Goal: Transaction & Acquisition: Purchase product/service

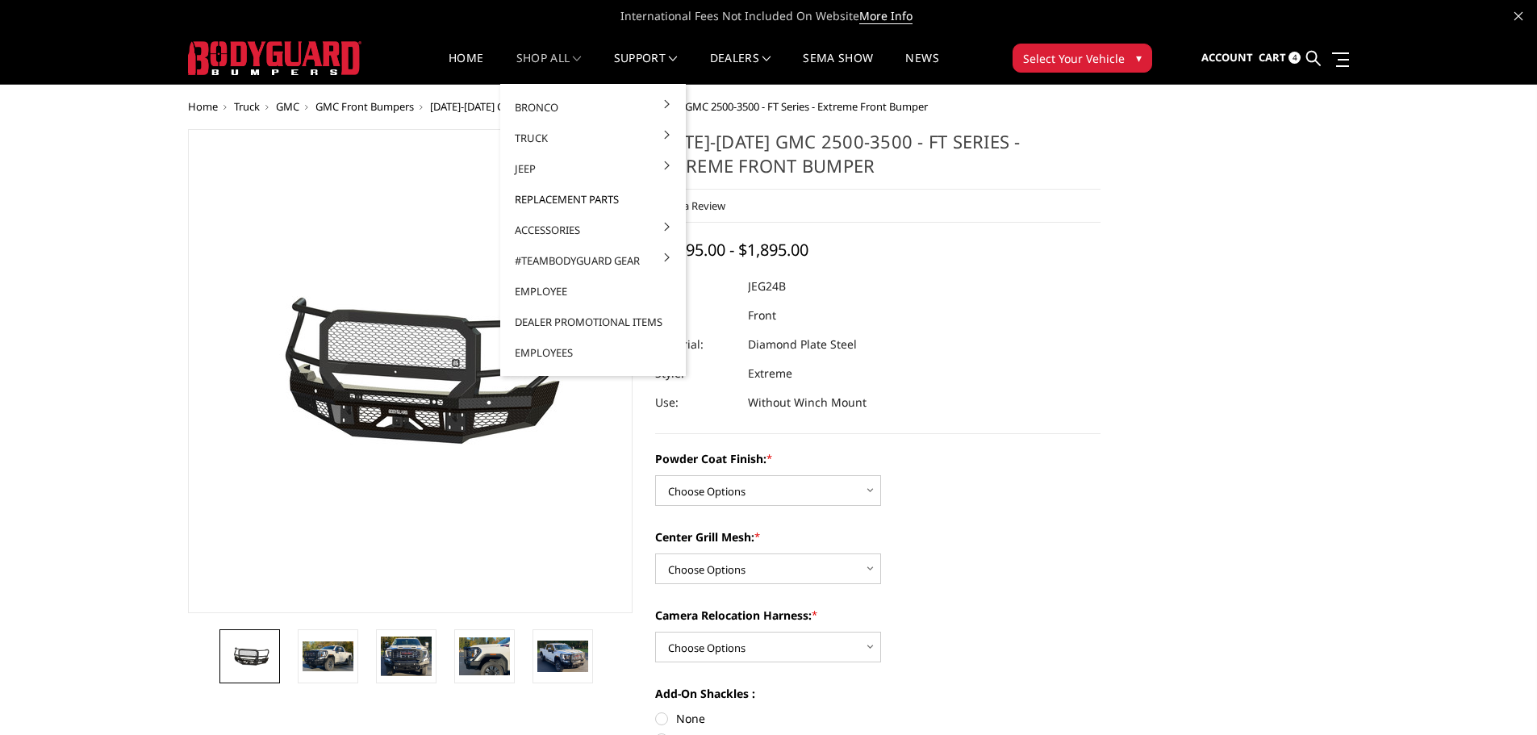
click at [533, 200] on link "Replacement Parts" at bounding box center [593, 199] width 173 height 31
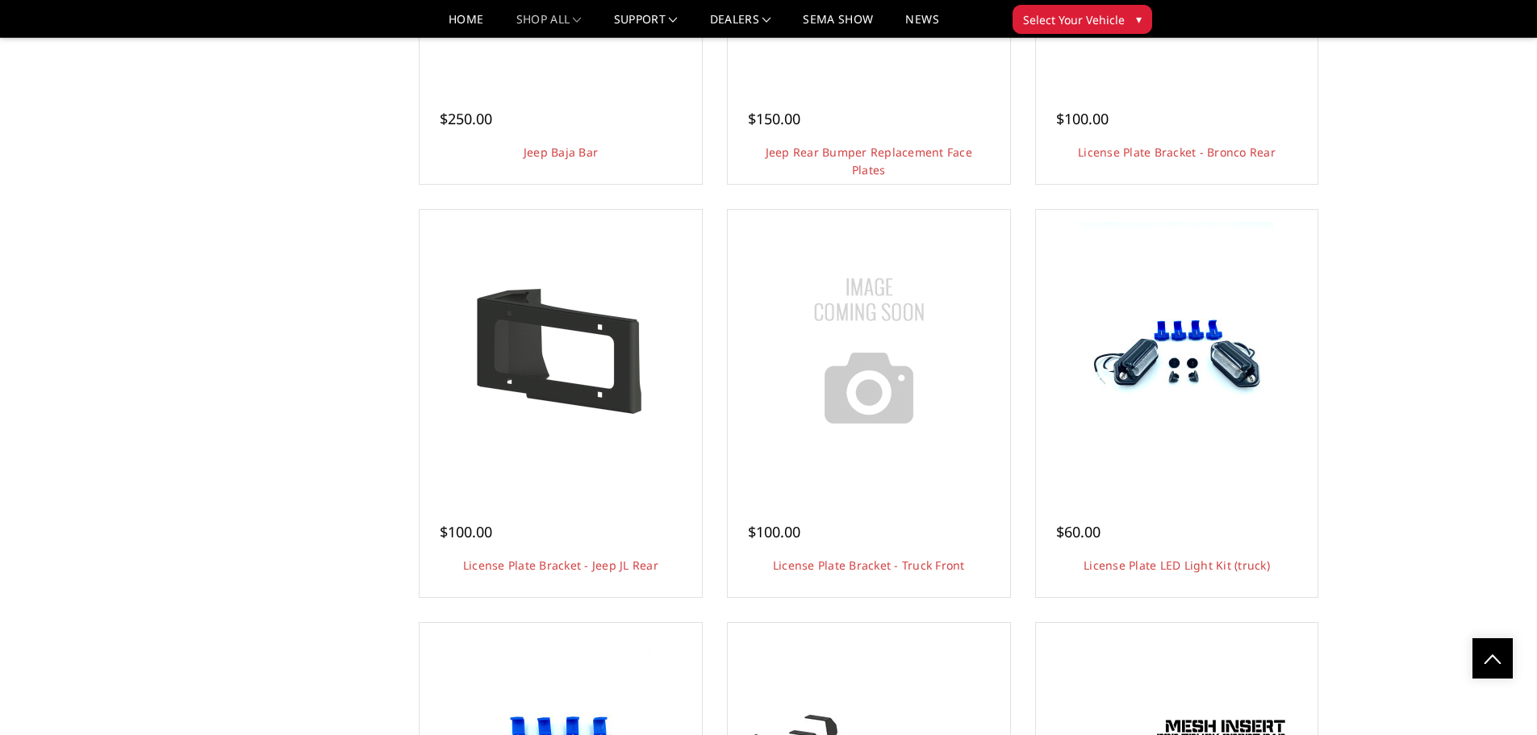
scroll to position [2582, 0]
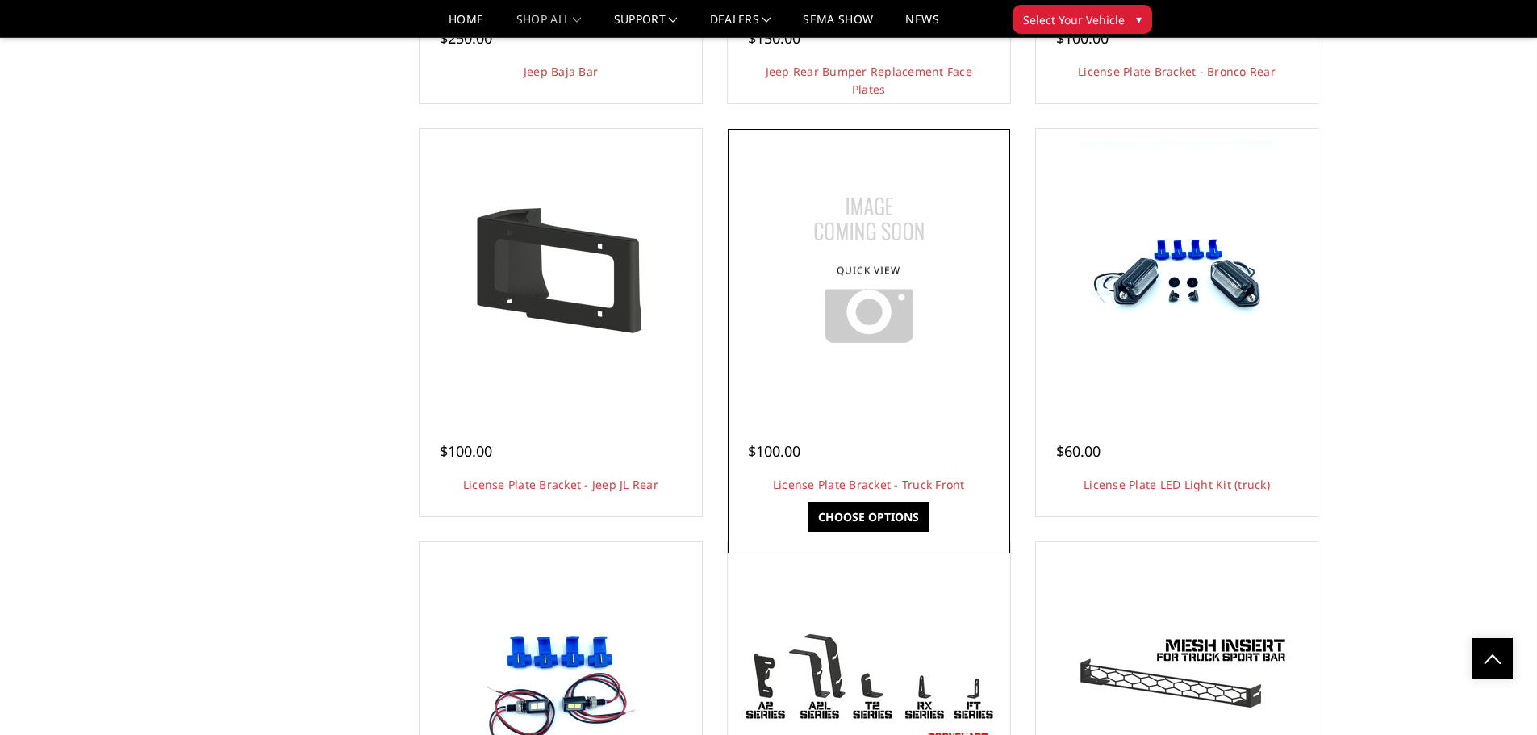
click at [858, 356] on img at bounding box center [869, 270] width 202 height 202
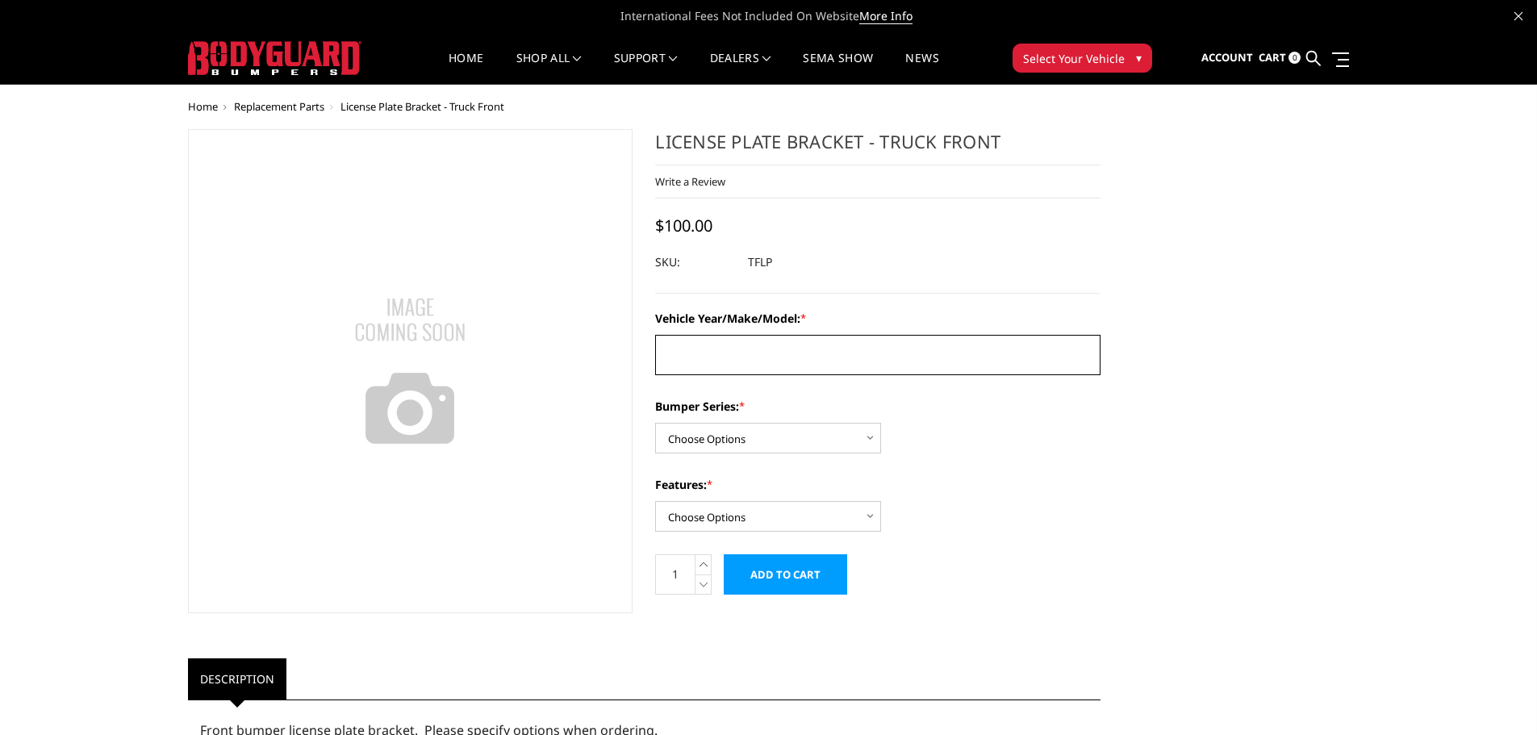
click at [737, 355] on textarea "Vehicle Year/Make/Model: *" at bounding box center [877, 355] width 445 height 40
click at [783, 429] on select "Choose Options Freedom Series - truck front (winch) Freedom Series - truck fron…" at bounding box center [768, 438] width 226 height 31
click at [767, 440] on select "Choose Options Freedom Series - truck front (winch) Freedom Series - truck fron…" at bounding box center [768, 438] width 226 height 31
select select "1678"
click at [655, 423] on select "Choose Options Freedom Series - truck front (winch) Freedom Series - truck fron…" at bounding box center [768, 438] width 226 height 31
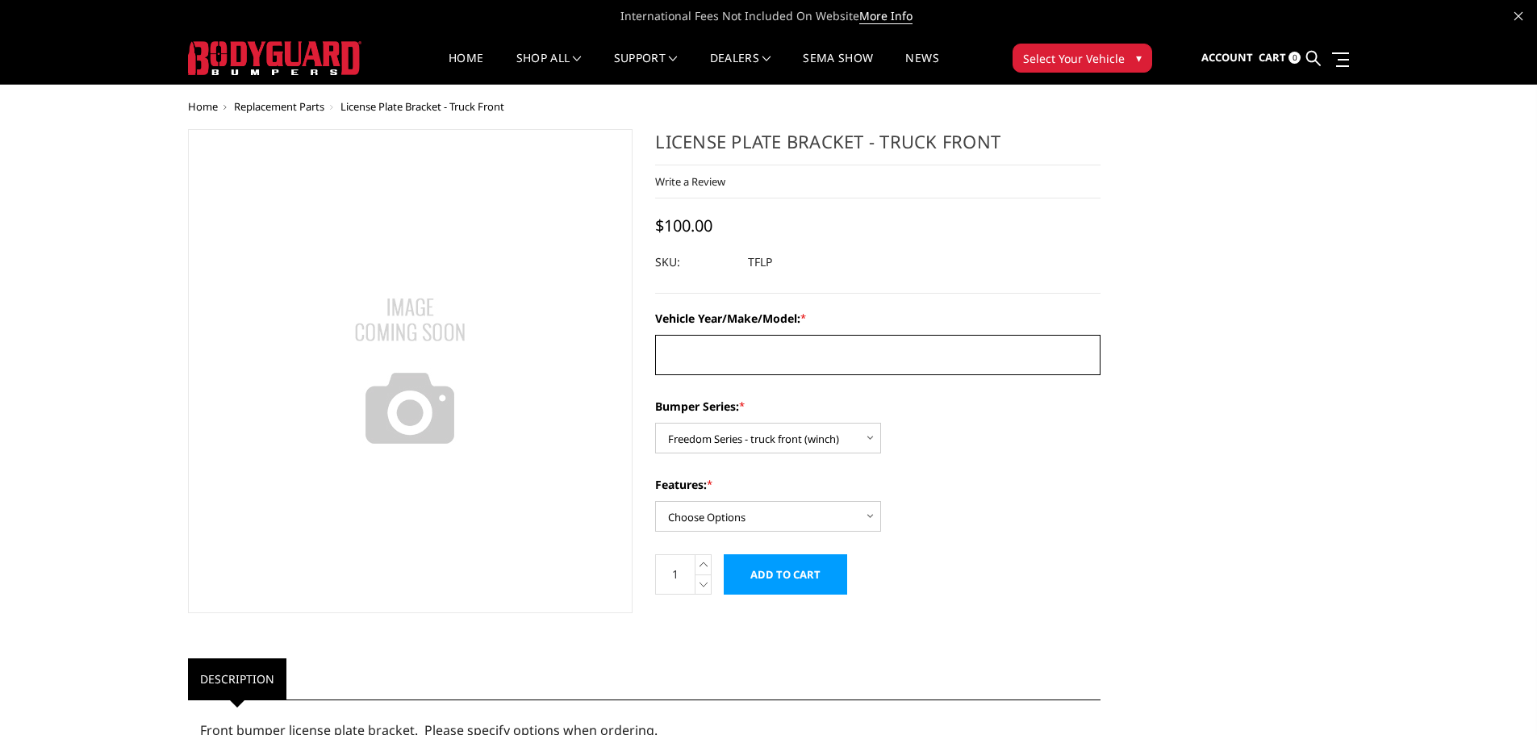
click at [701, 358] on textarea "Vehicle Year/Make/Model: *" at bounding box center [877, 355] width 445 height 40
click at [703, 353] on textarea "23" at bounding box center [877, 355] width 445 height 40
type textarea "23 Ram TRX"
click at [792, 516] on select "Choose Options Winch Mount Non-Winch Mount" at bounding box center [768, 516] width 226 height 31
select select "1677"
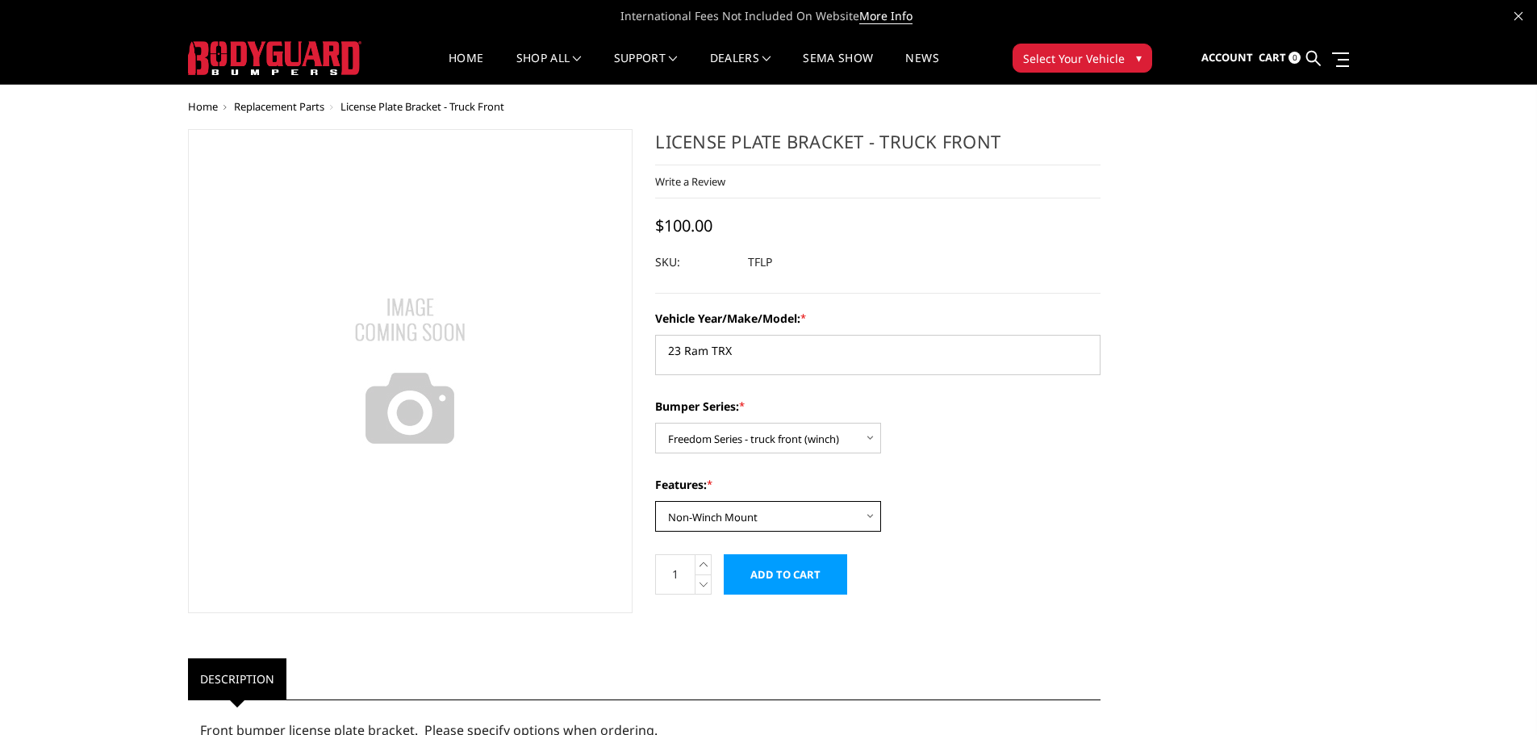
click at [655, 501] on select "Choose Options Winch Mount Non-Winch Mount" at bounding box center [768, 516] width 226 height 31
click at [849, 436] on select "Choose Options Freedom Series - truck front (winch) Freedom Series - truck fron…" at bounding box center [768, 438] width 226 height 31
select select "1679"
click at [655, 423] on select "Choose Options Freedom Series - truck front (winch) Freedom Series - truck fron…" at bounding box center [768, 438] width 226 height 31
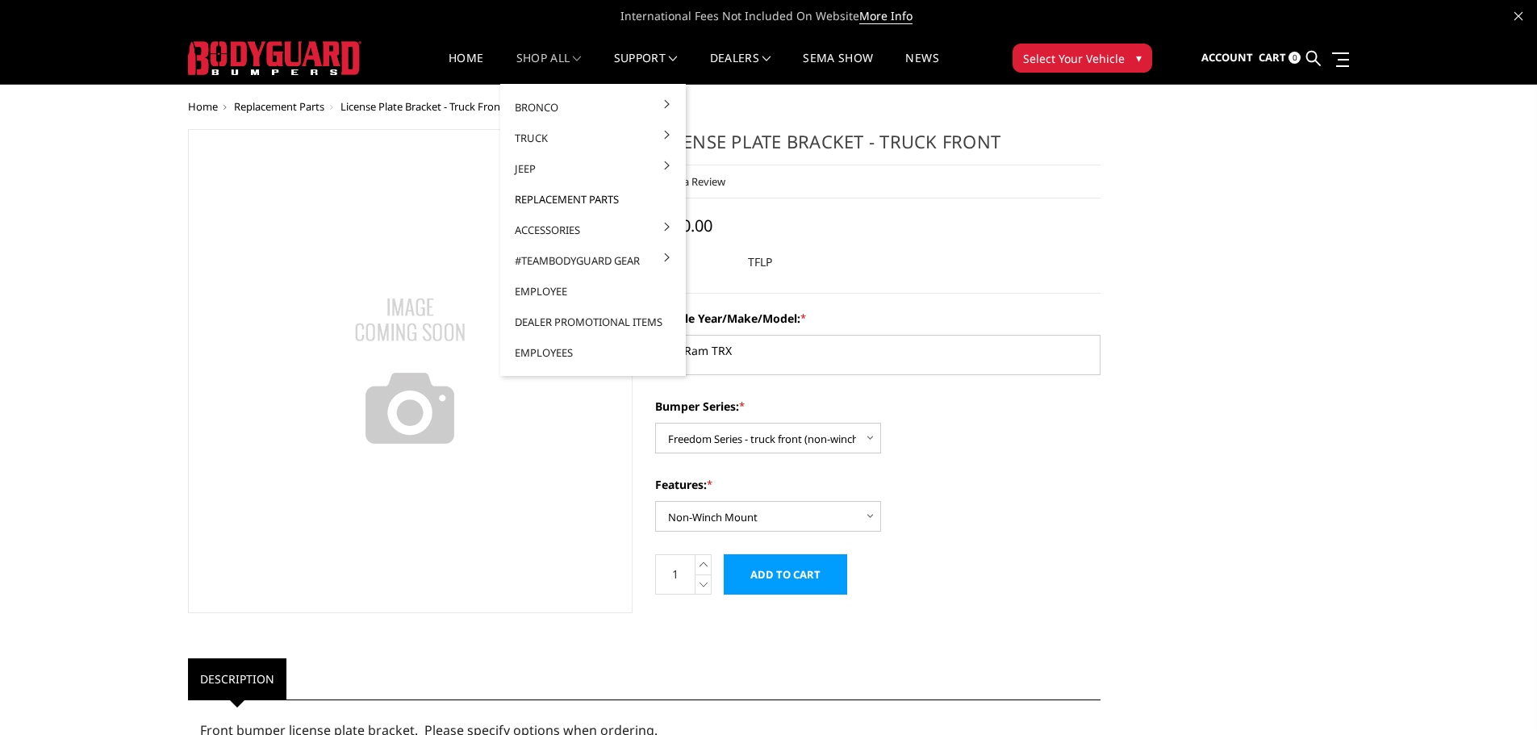
click at [534, 200] on link "Replacement Parts" at bounding box center [593, 199] width 173 height 31
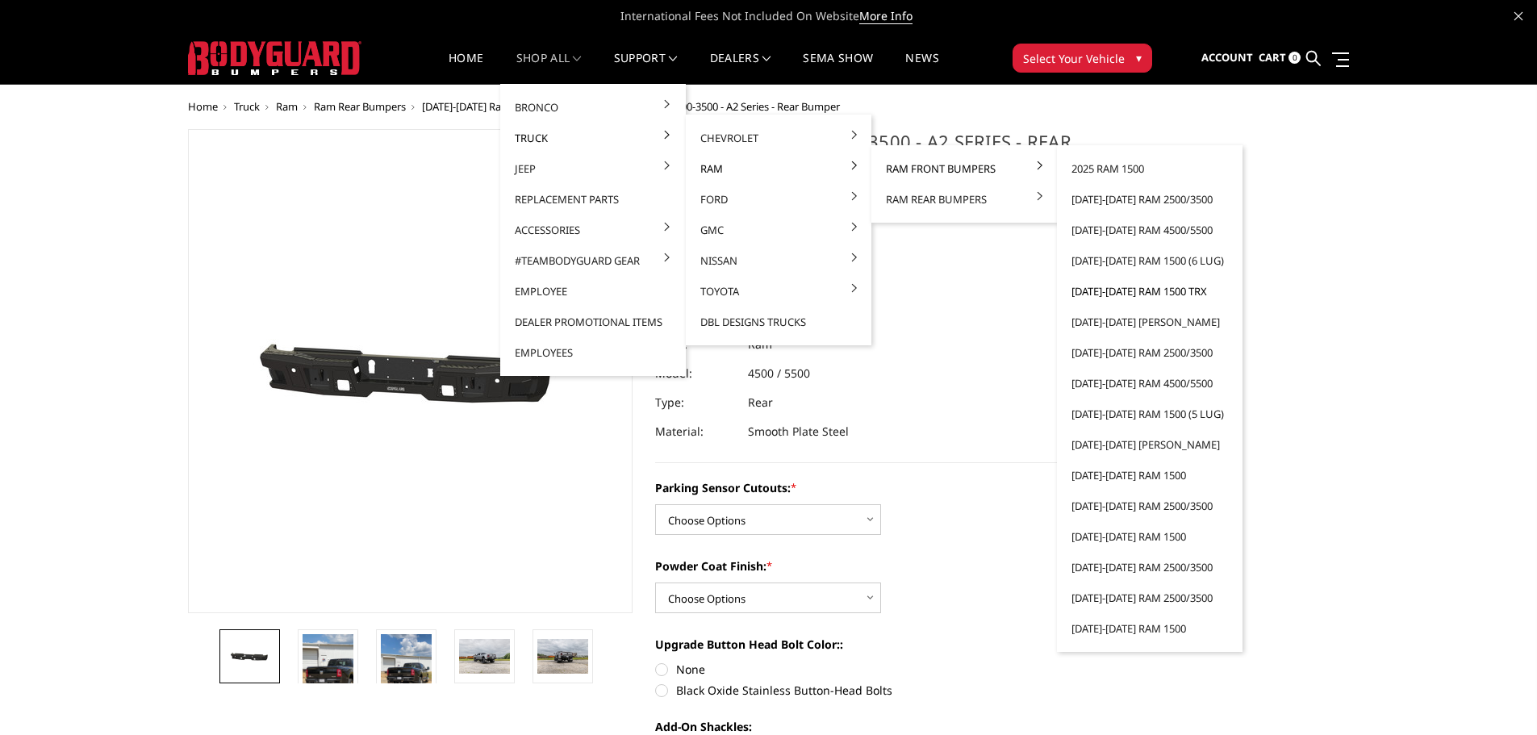
click at [1117, 289] on link "[DATE]-[DATE] Ram 1500 TRX" at bounding box center [1149, 291] width 173 height 31
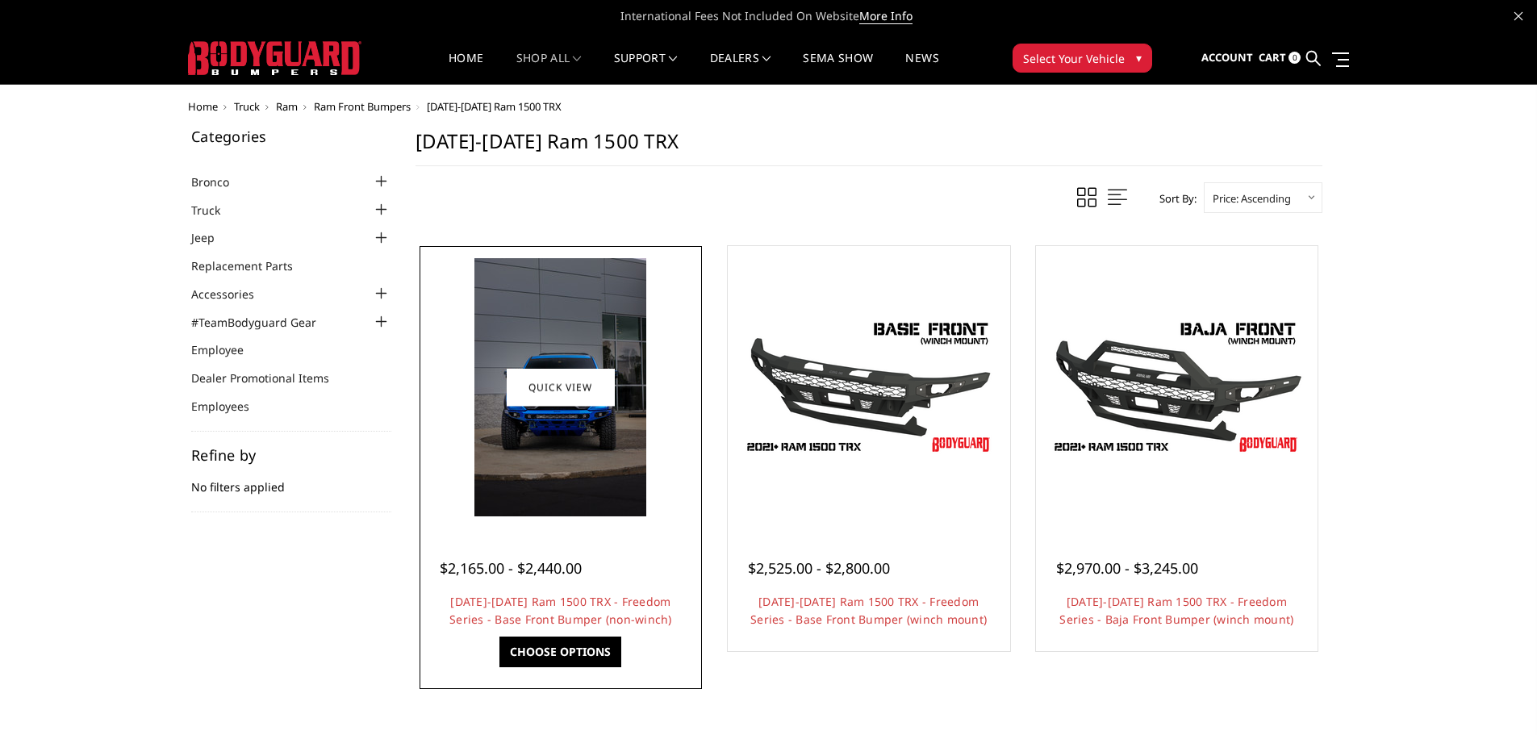
click at [583, 453] on img at bounding box center [560, 387] width 172 height 258
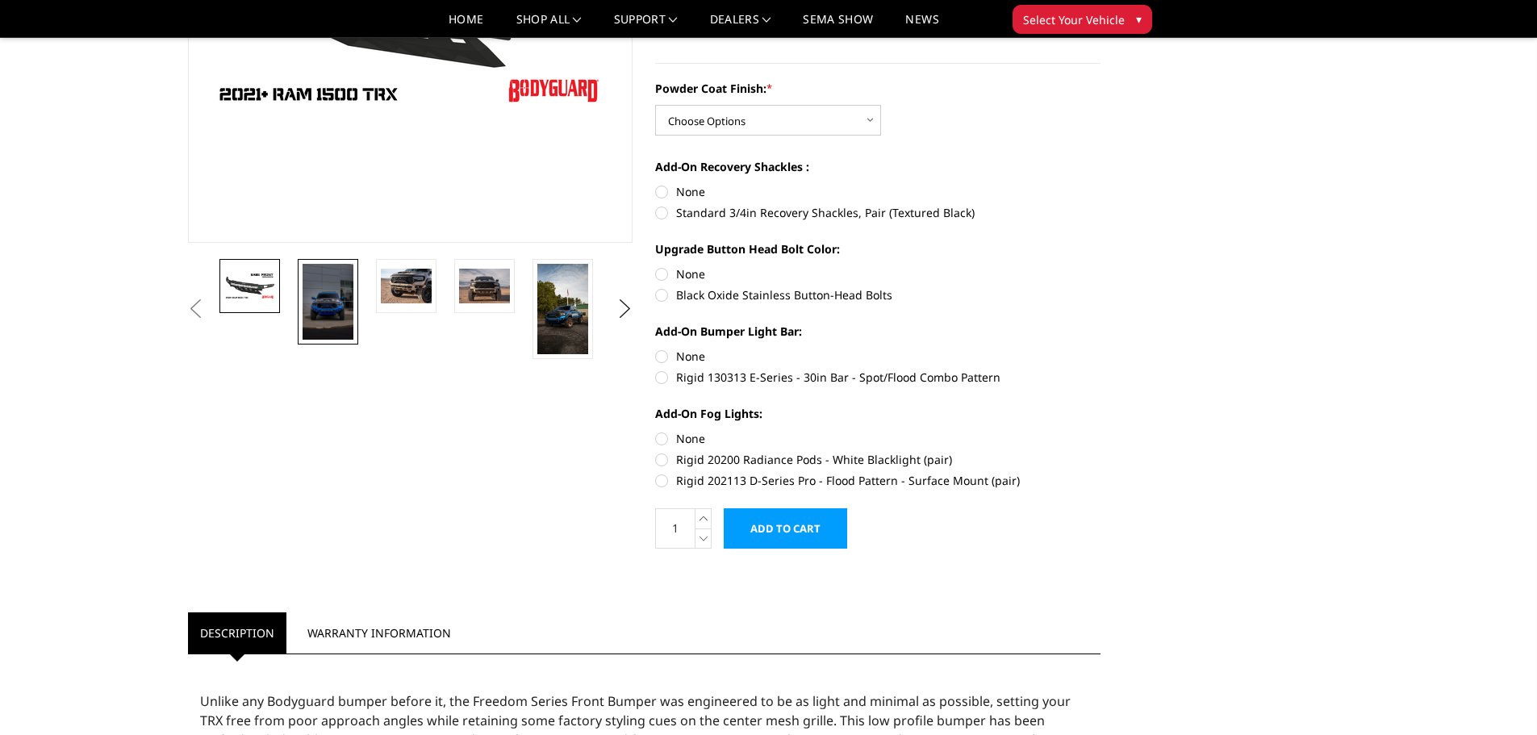
click at [340, 318] on img at bounding box center [328, 302] width 51 height 76
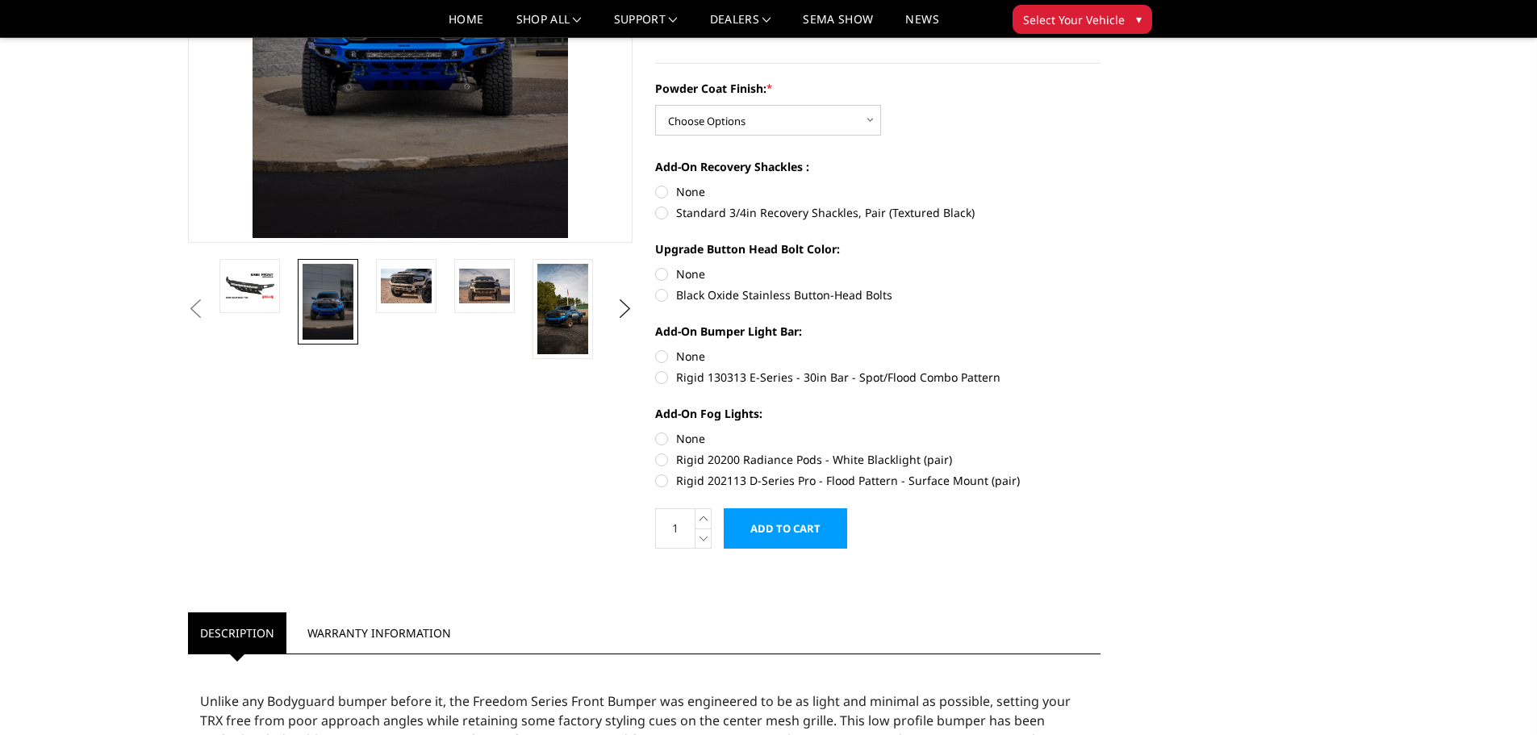
scroll to position [198, 0]
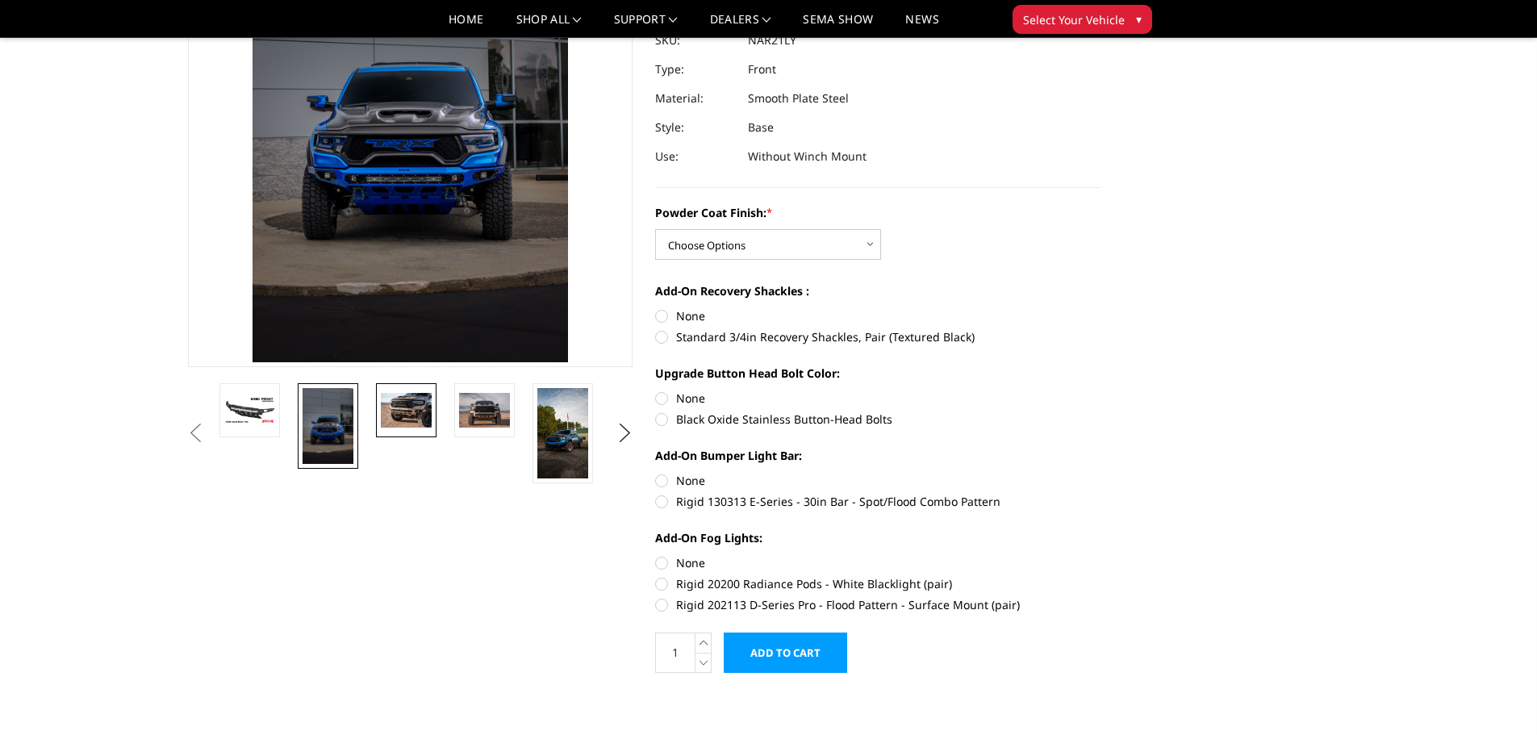
click at [399, 405] on img at bounding box center [406, 410] width 51 height 34
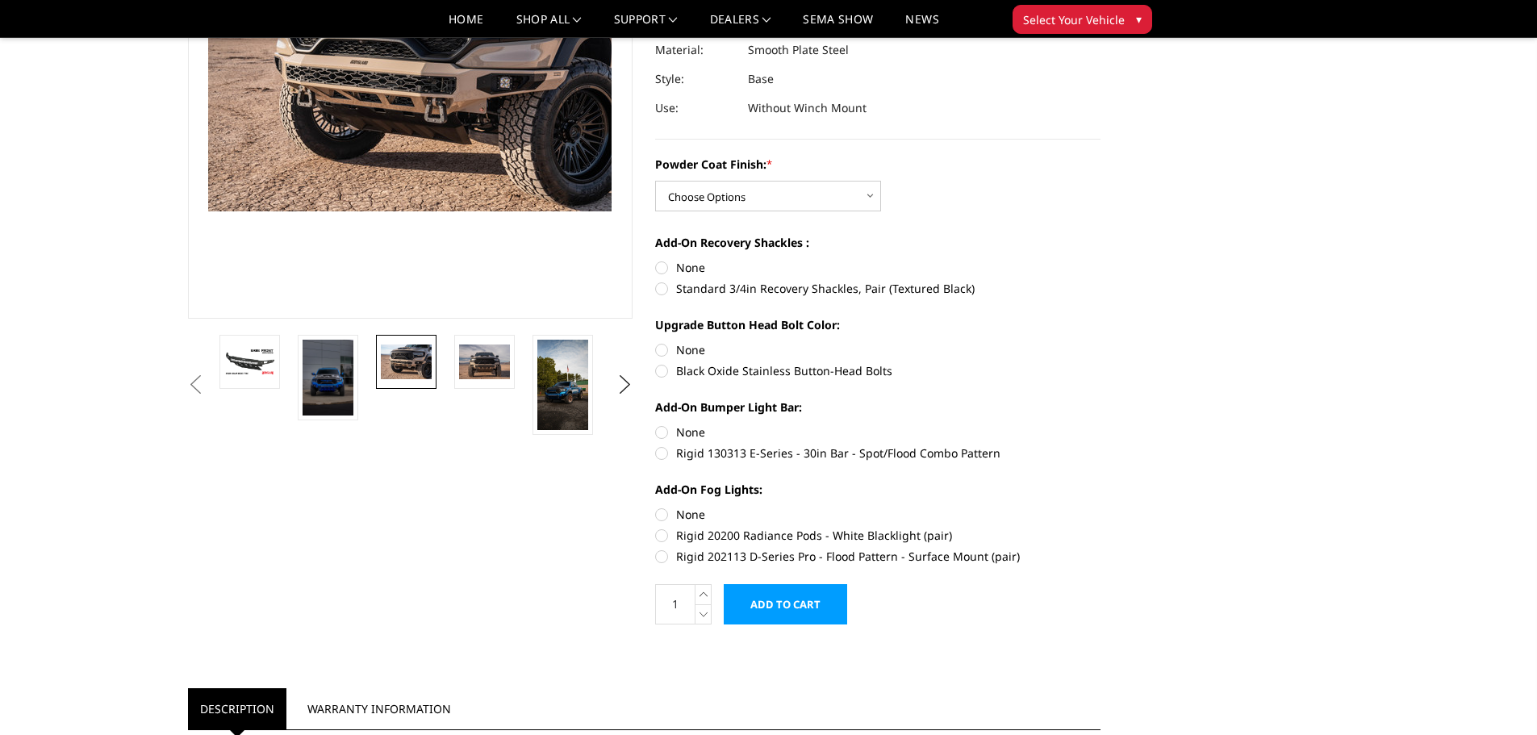
scroll to position [220, 0]
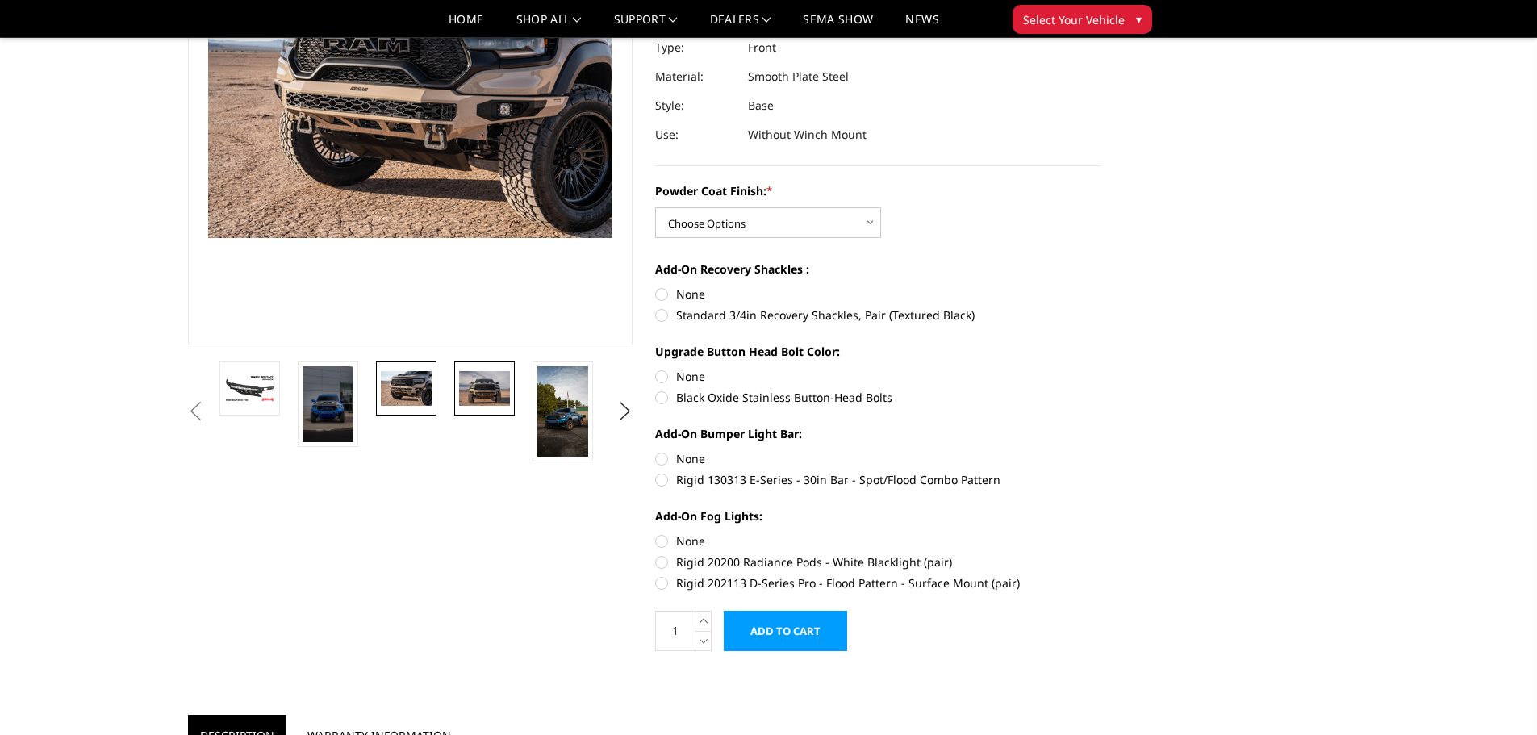
click at [476, 388] on img at bounding box center [484, 388] width 51 height 34
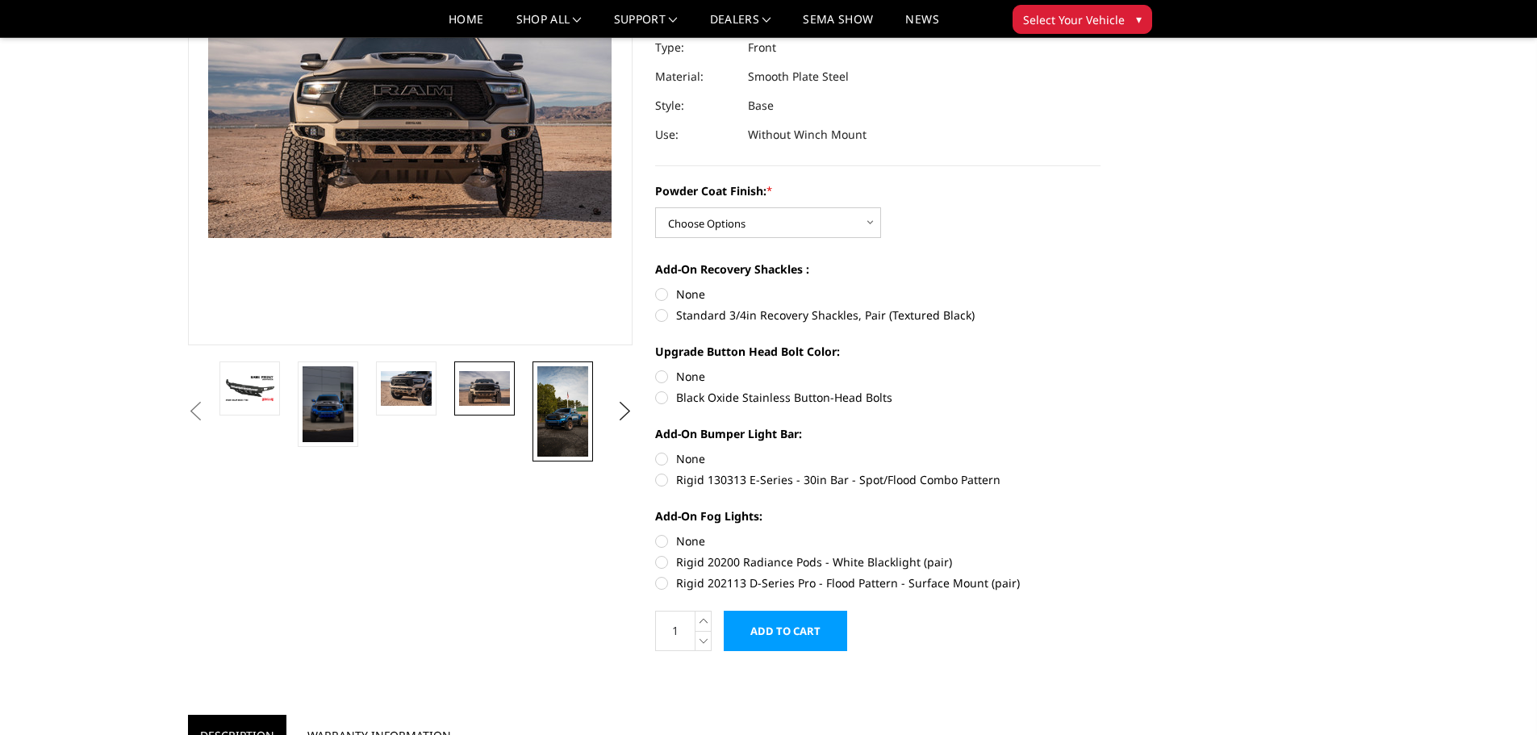
click at [561, 395] on img at bounding box center [562, 411] width 51 height 90
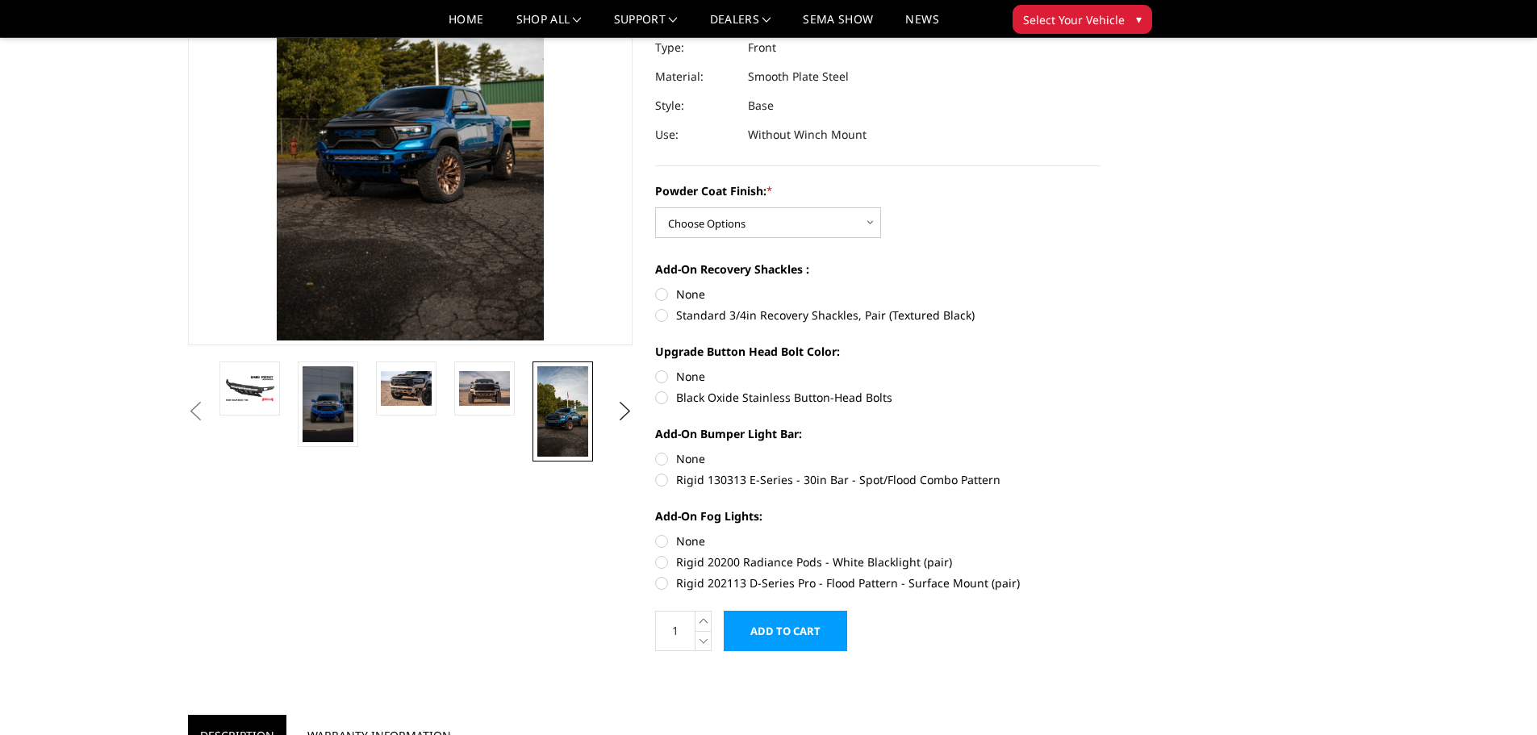
scroll to position [118, 0]
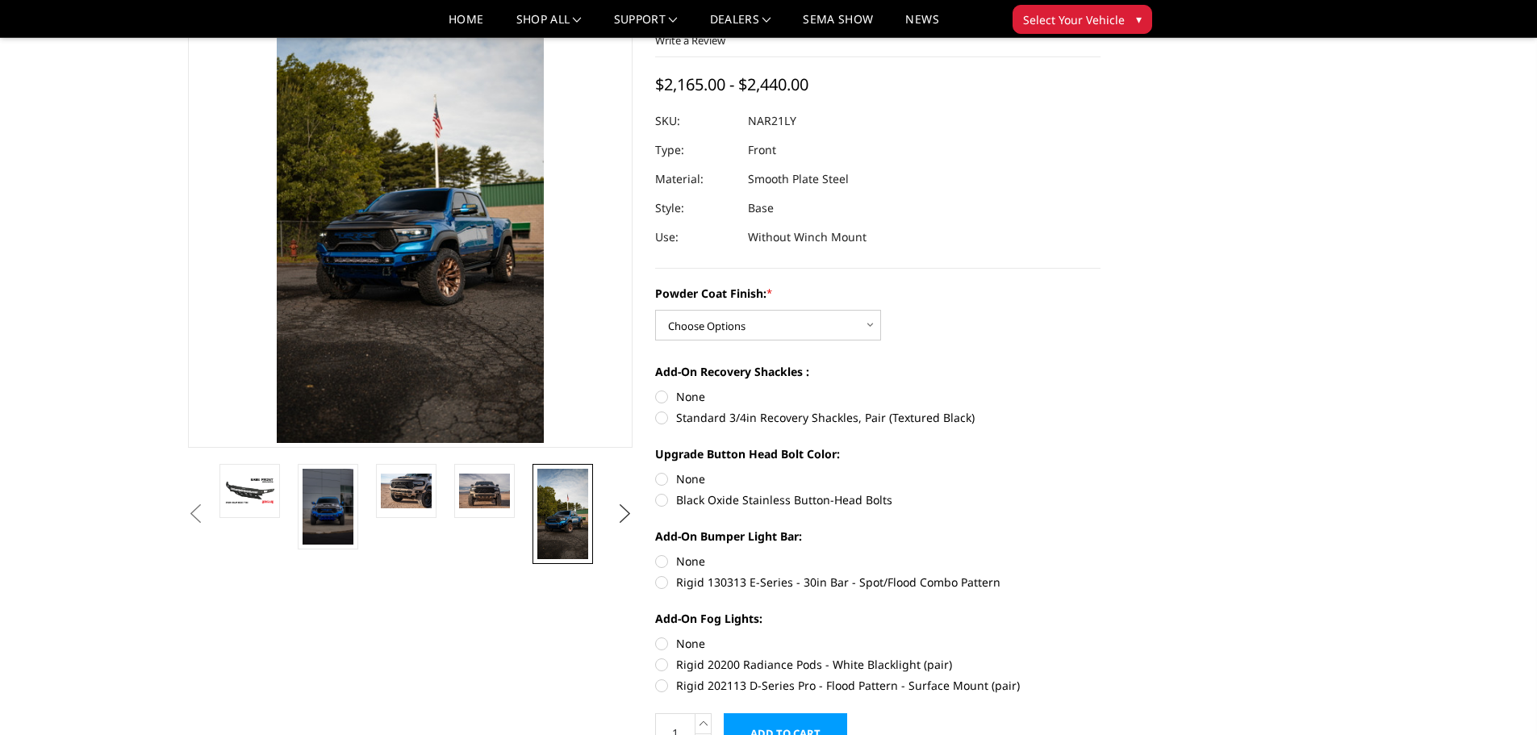
click at [625, 516] on button "Next" at bounding box center [624, 514] width 24 height 24
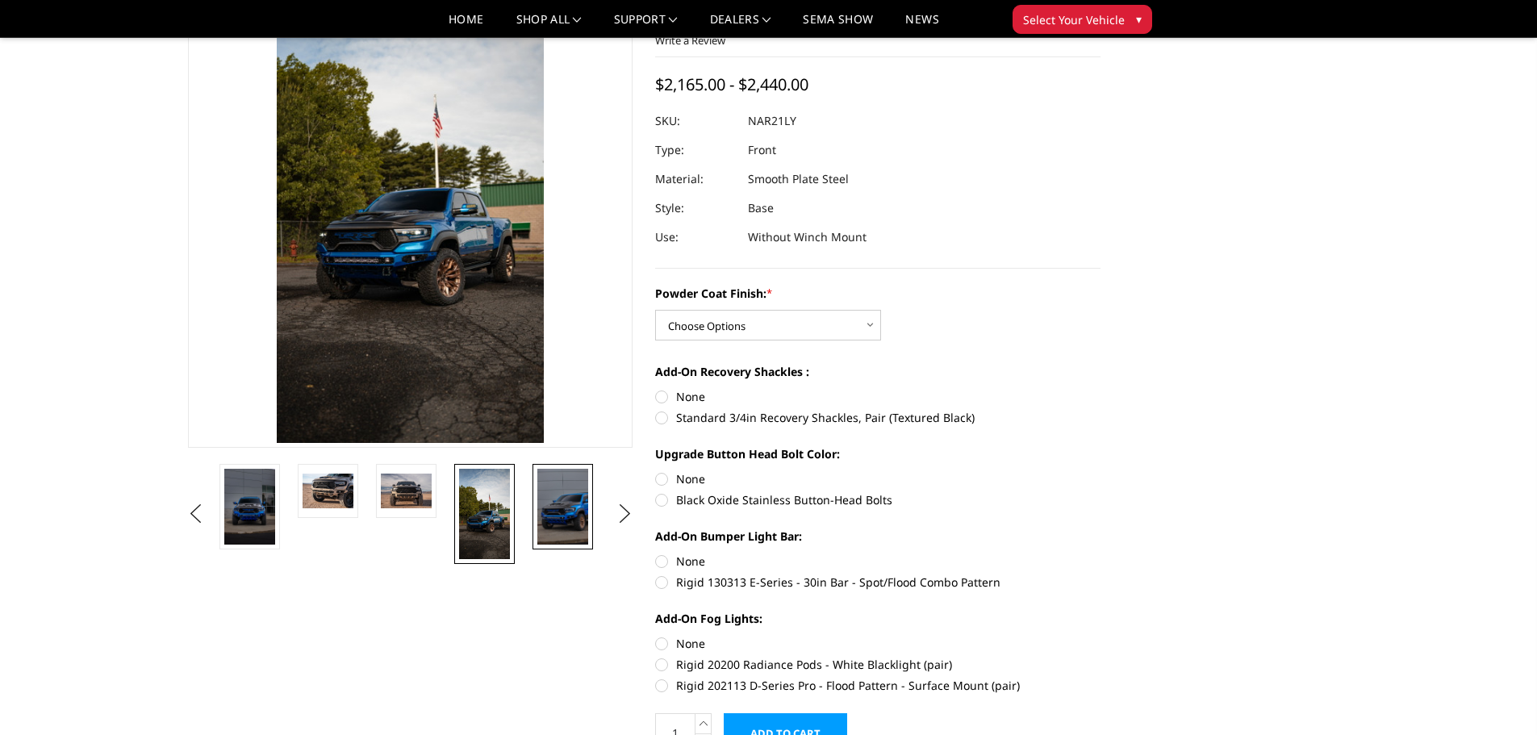
click at [578, 521] on img at bounding box center [562, 507] width 51 height 76
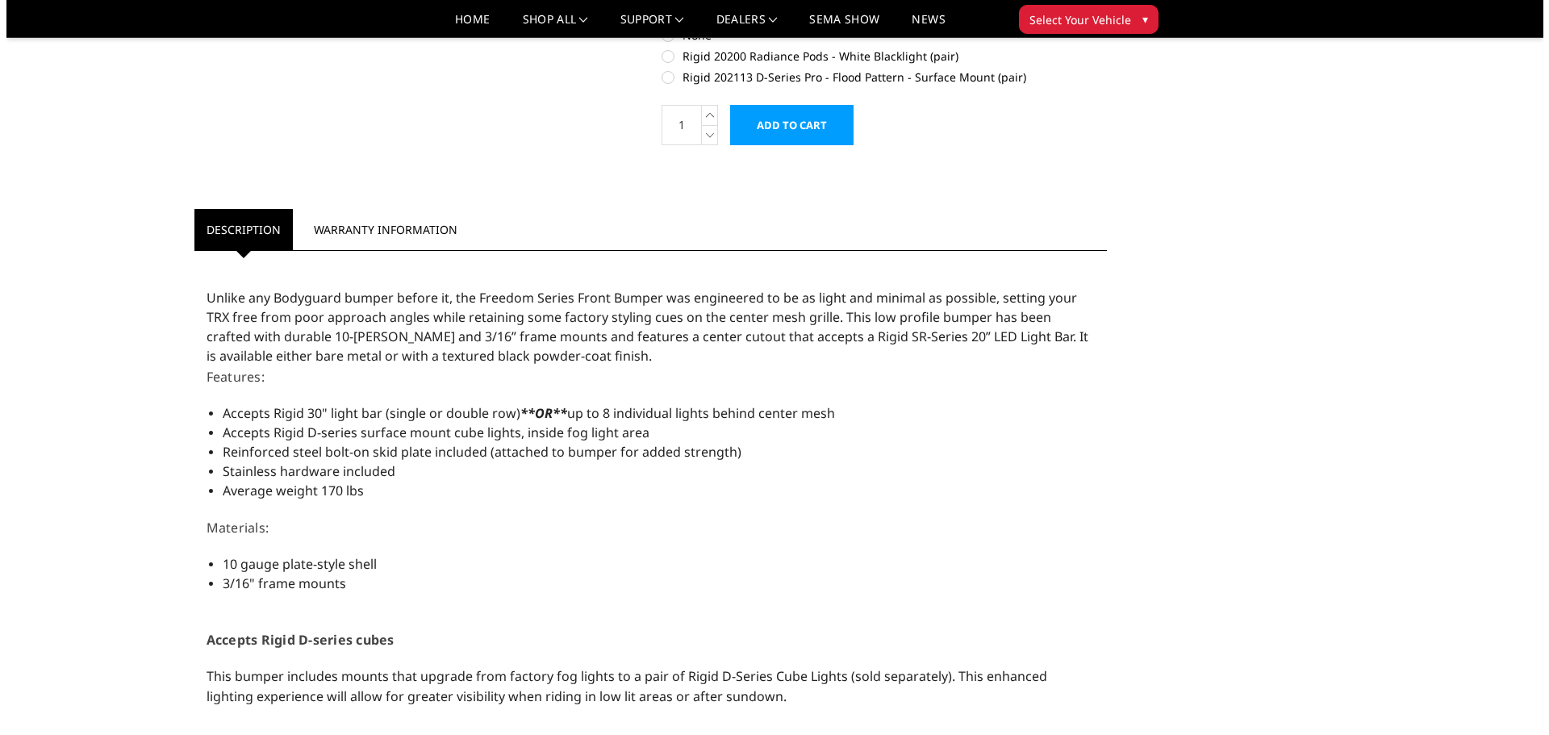
scroll to position [0, 0]
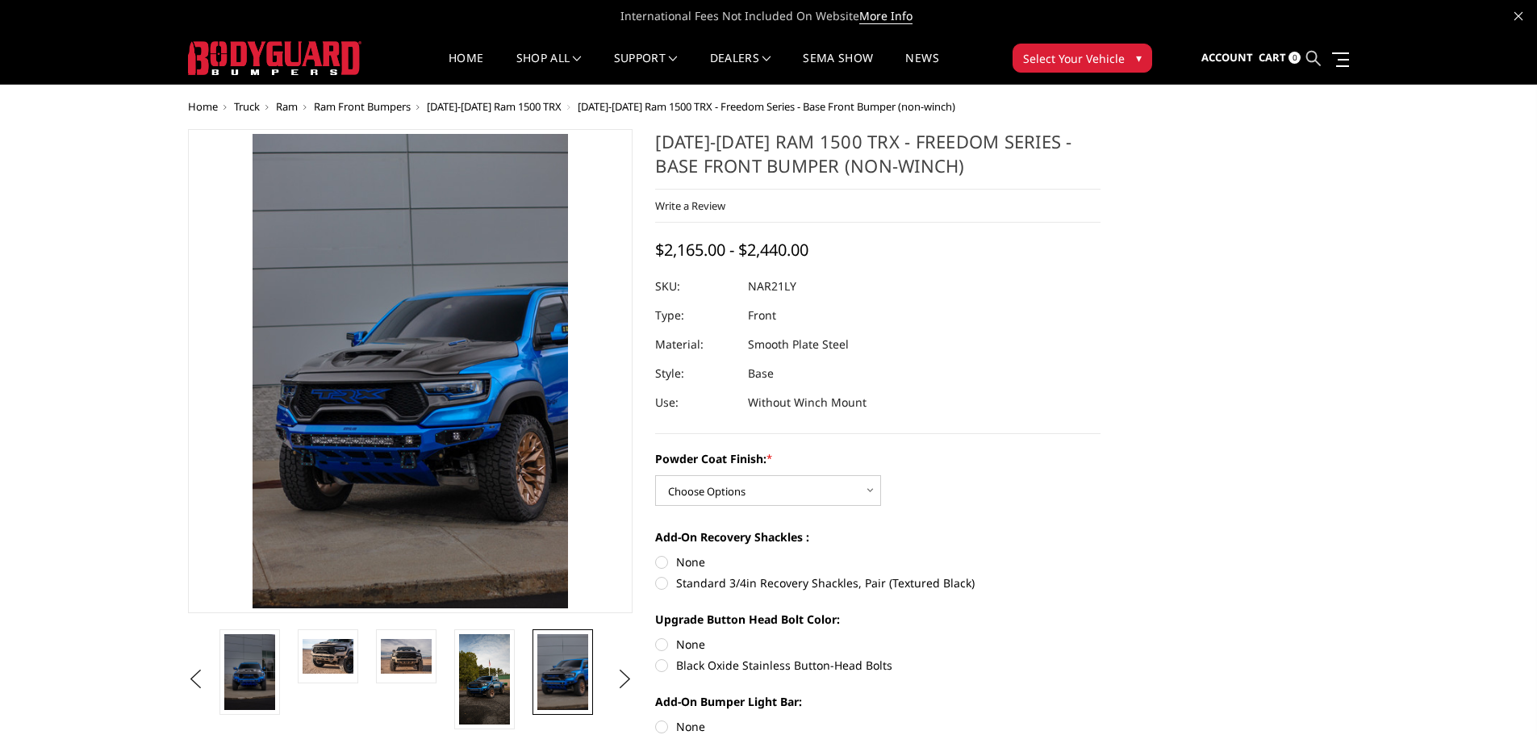
click at [1314, 57] on icon at bounding box center [1313, 58] width 15 height 15
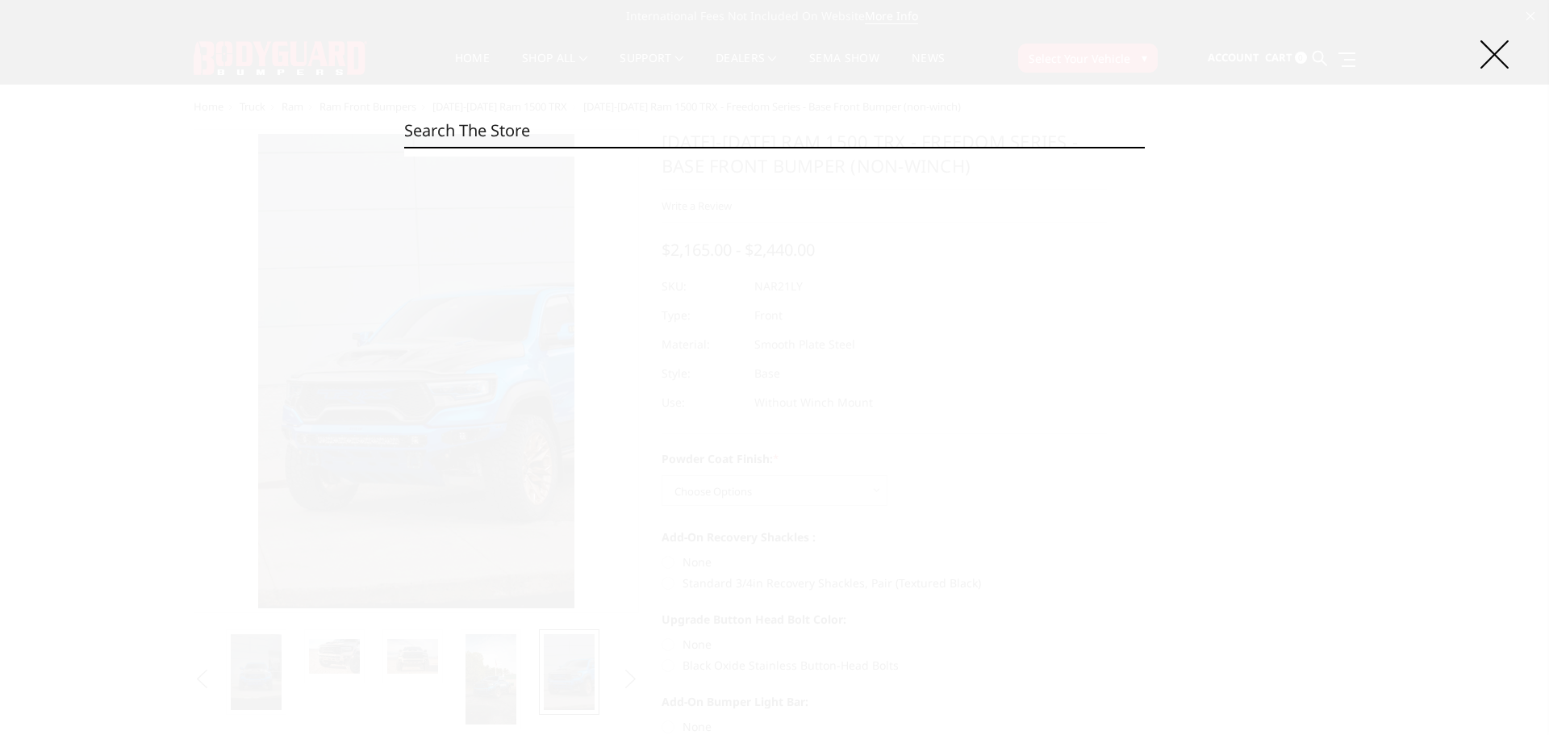
paste input "JEC20BYGMN"
type input "JEC20BYGMN"
click at [1145, 147] on input "Search" at bounding box center [1145, 147] width 1 height 1
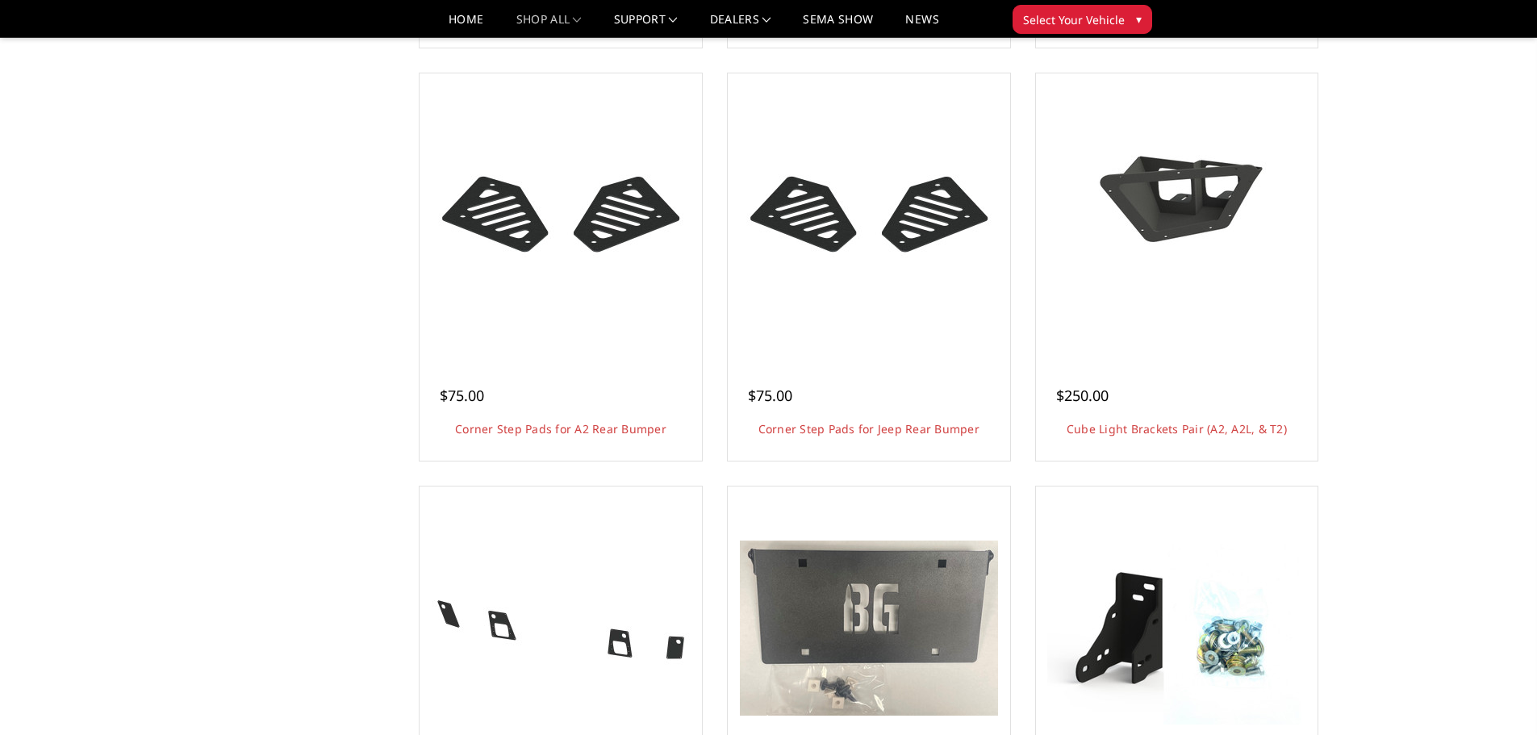
scroll to position [1452, 0]
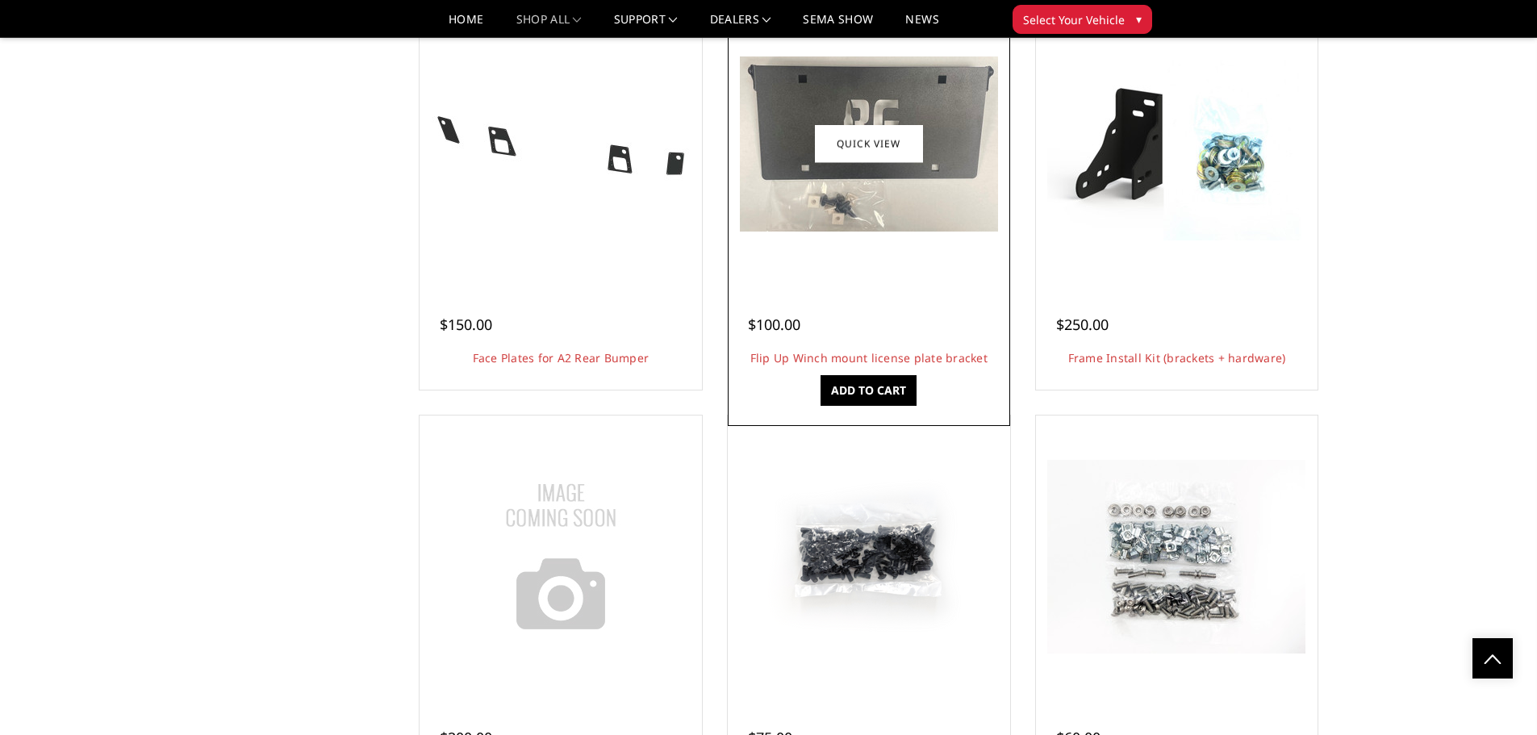
click at [836, 218] on img at bounding box center [869, 143] width 258 height 175
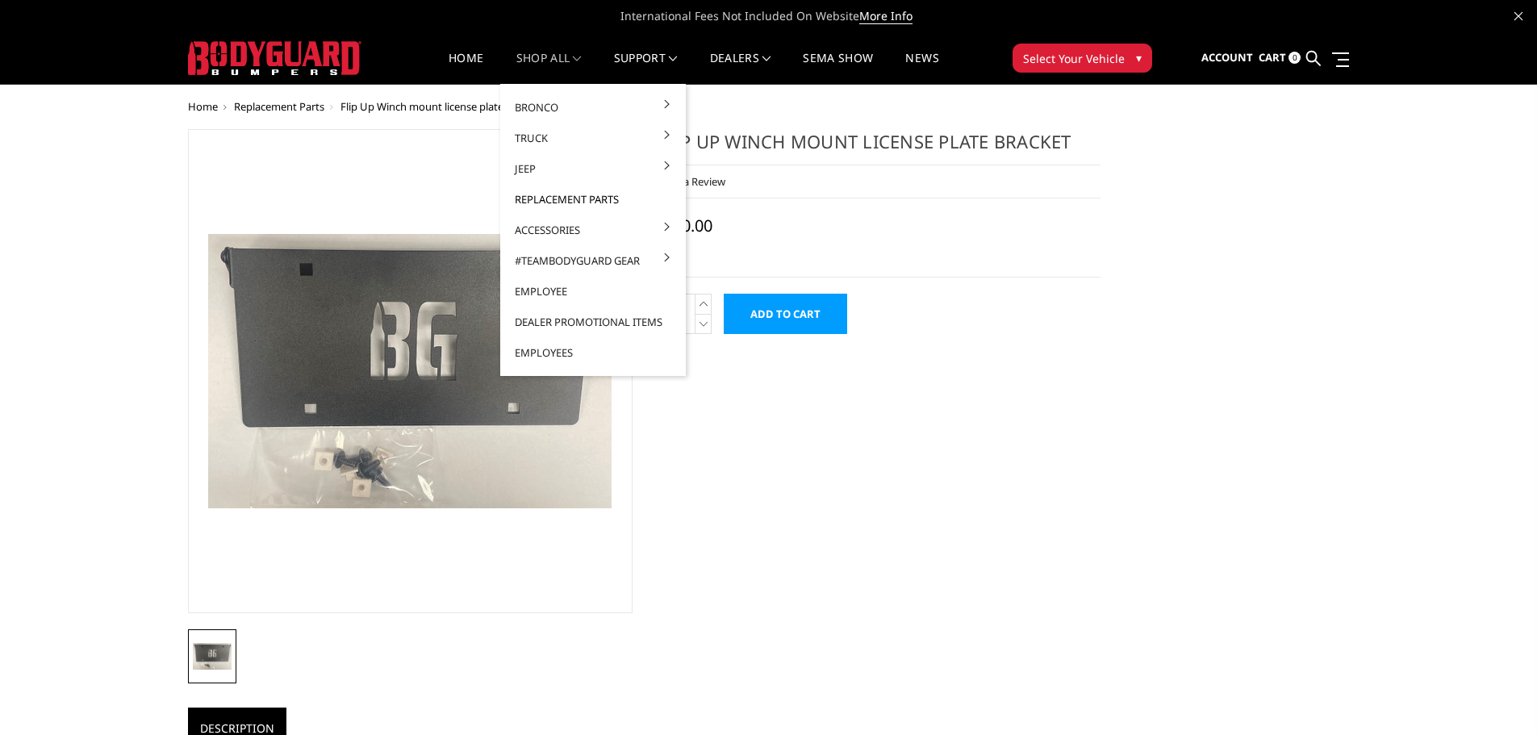
click at [549, 197] on link "Replacement Parts" at bounding box center [593, 199] width 173 height 31
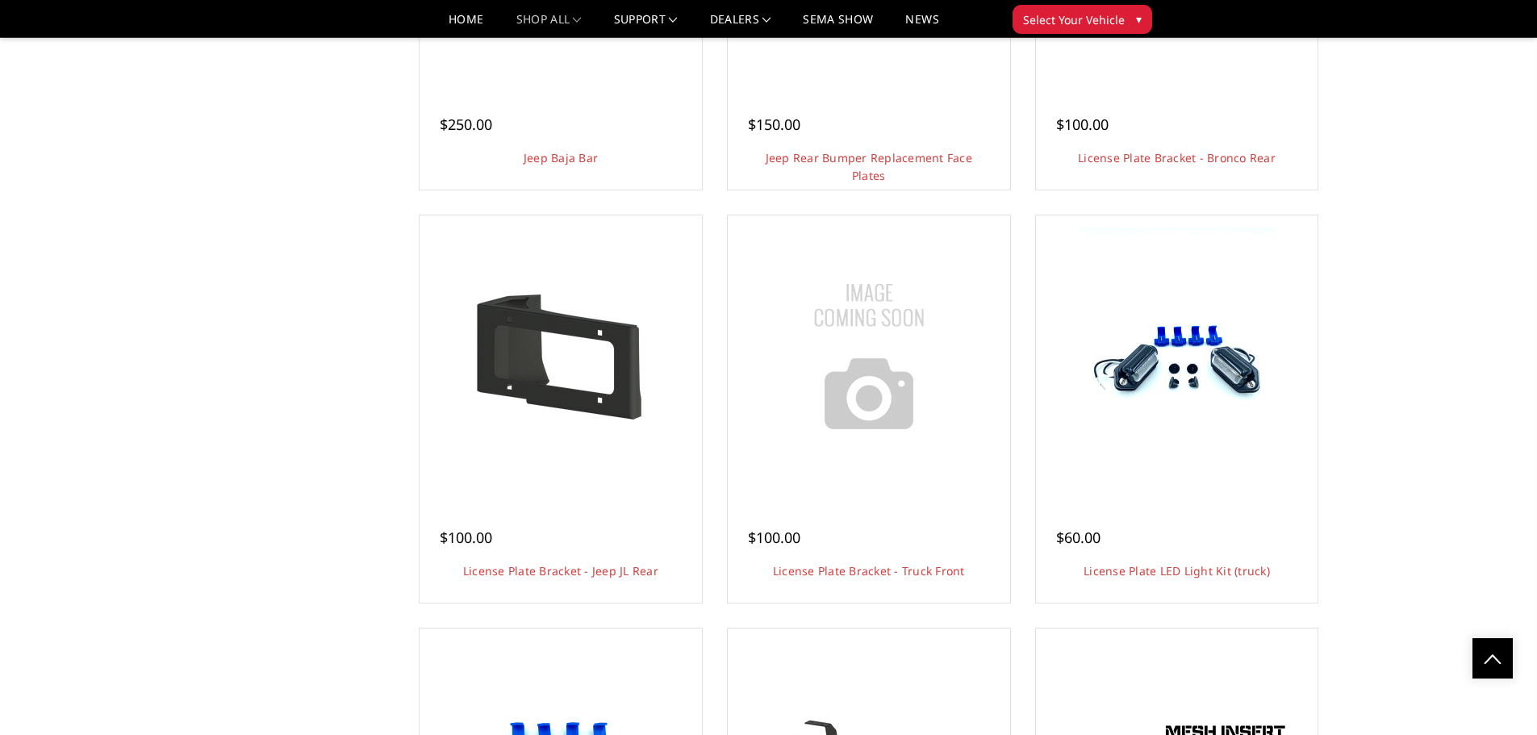
scroll to position [2582, 0]
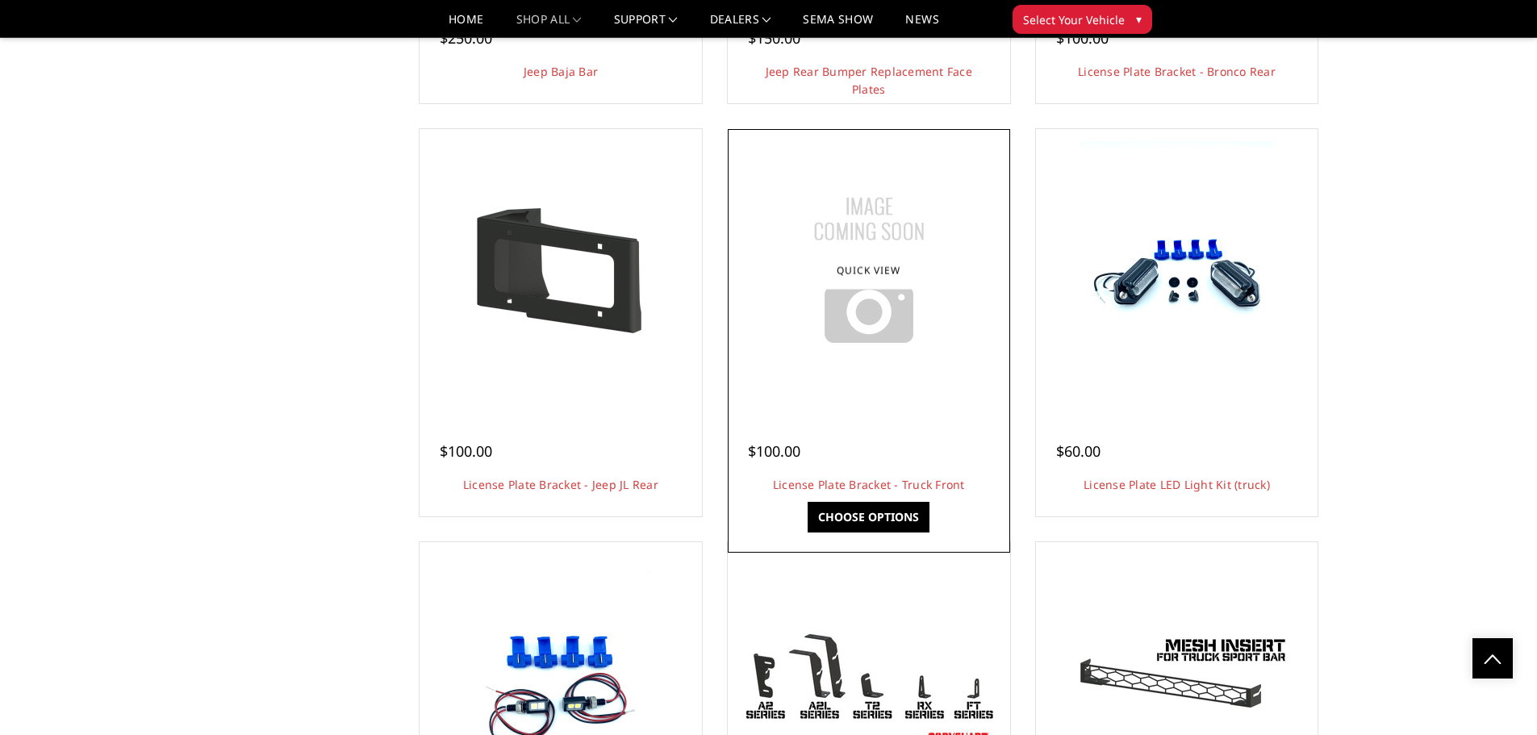
click at [899, 415] on div "$100.00 License Plate Bracket - Truck Front Front bumper license plate bracket.…" at bounding box center [869, 459] width 274 height 105
click at [852, 353] on img at bounding box center [869, 270] width 202 height 202
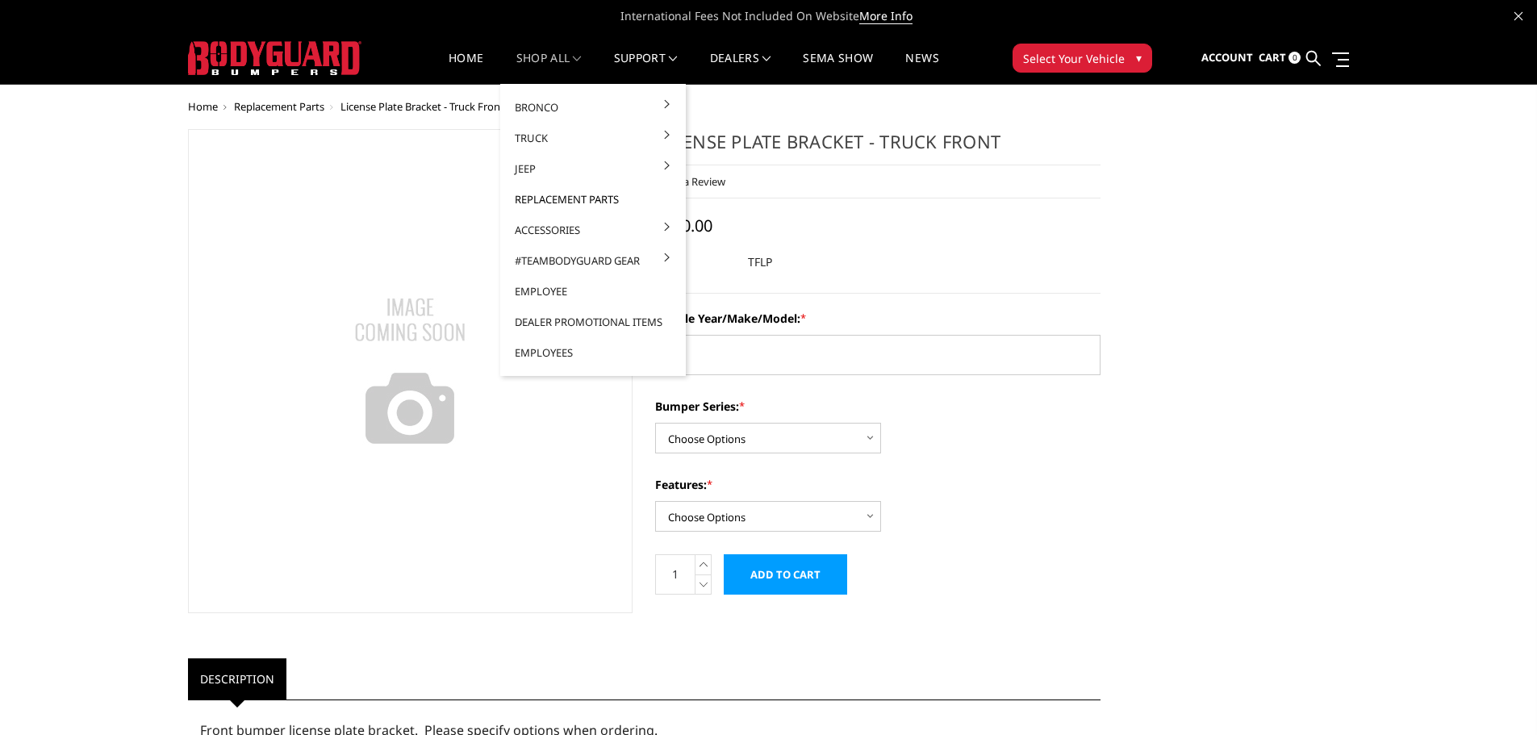
click at [533, 200] on link "Replacement Parts" at bounding box center [593, 199] width 173 height 31
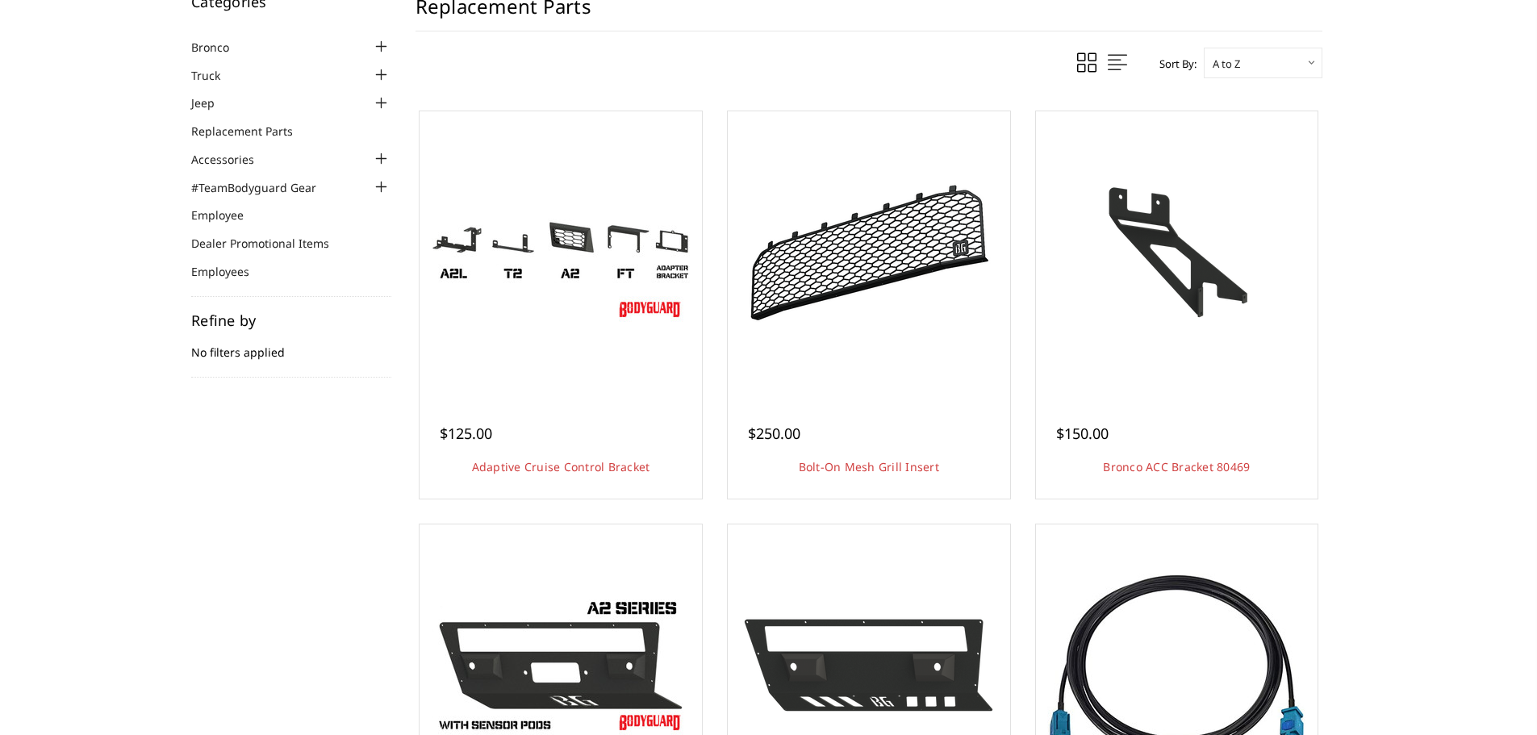
scroll to position [323, 0]
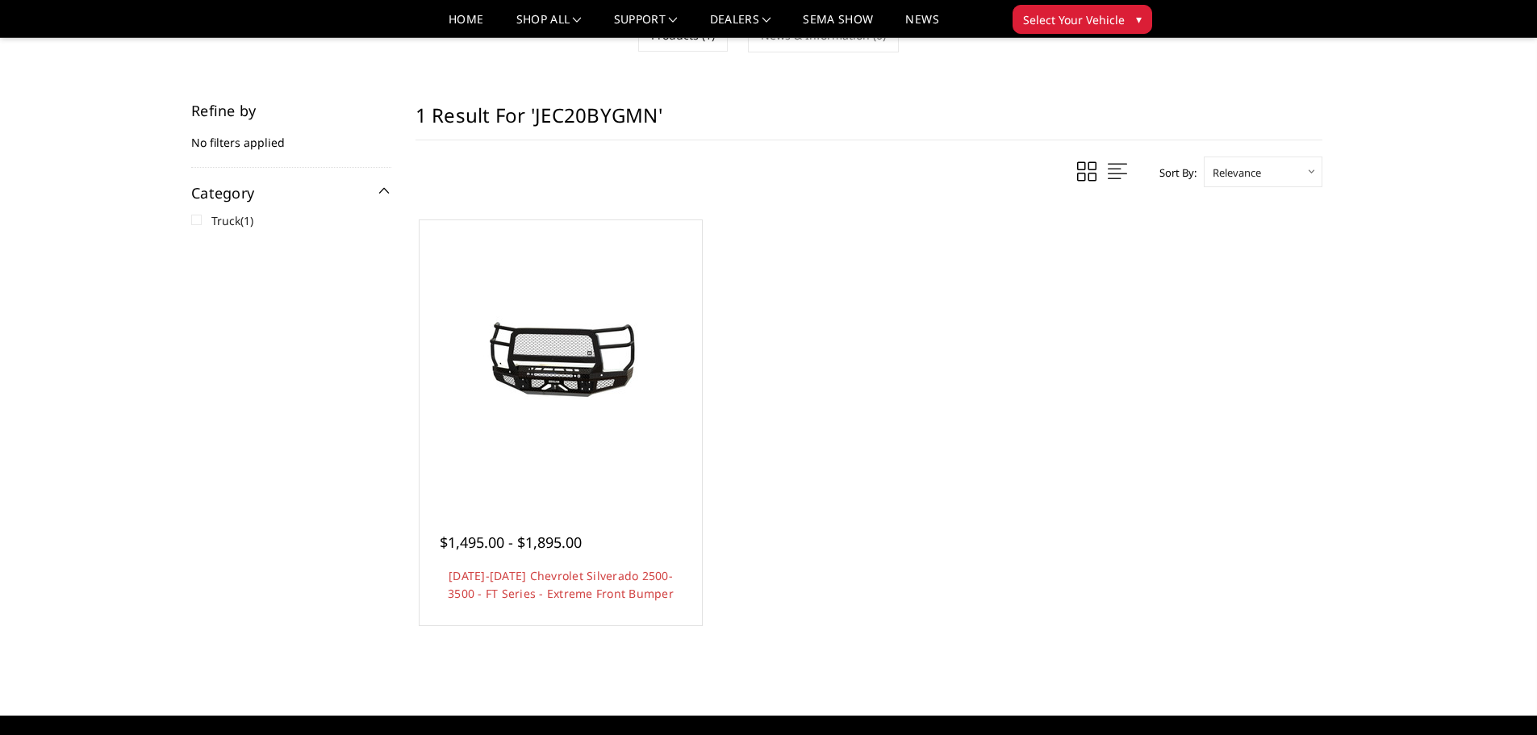
scroll to position [161, 0]
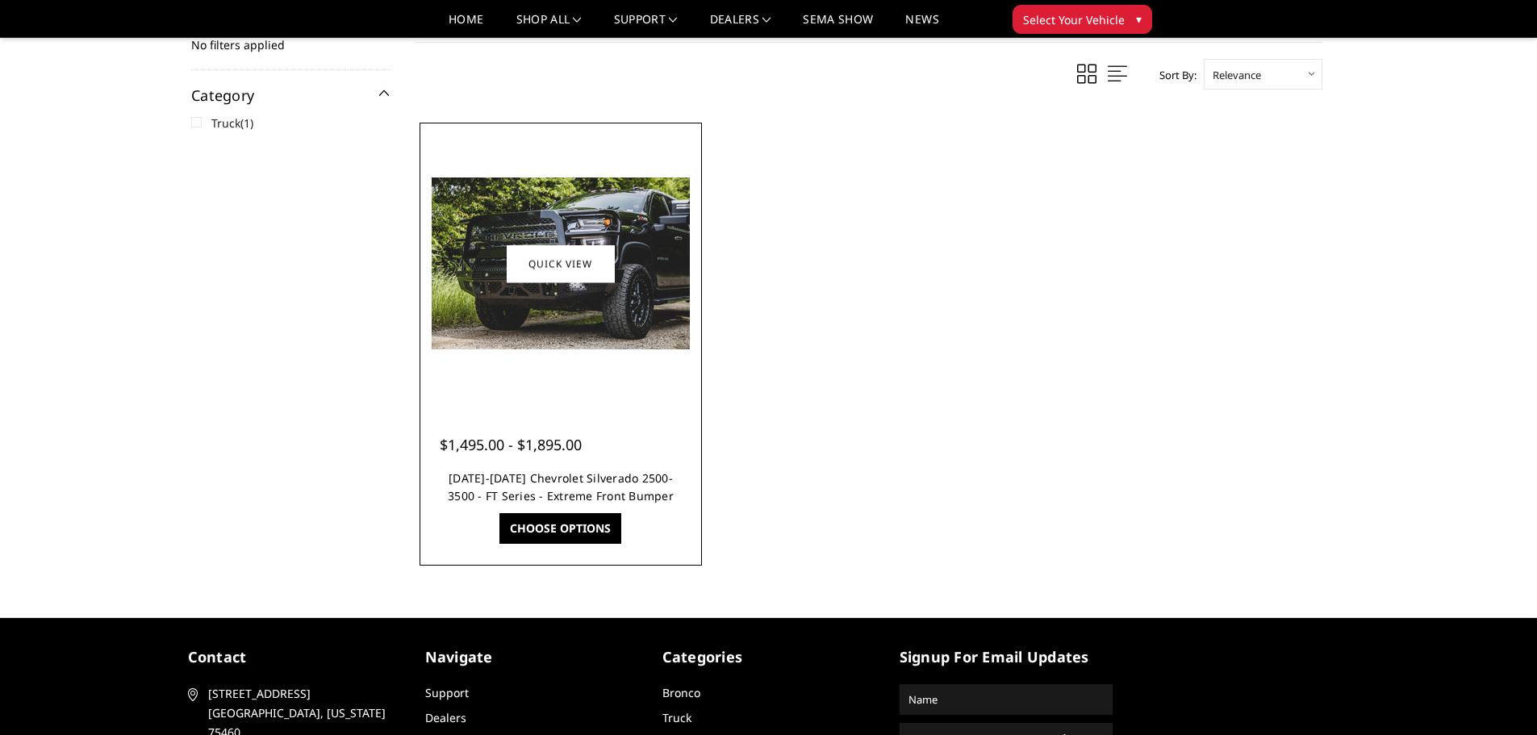
click at [566, 483] on link "[DATE]-[DATE] Chevrolet Silverado 2500-3500 - FT Series - Extreme Front Bumper" at bounding box center [561, 486] width 226 height 33
